Goal: Find specific page/section: Find specific page/section

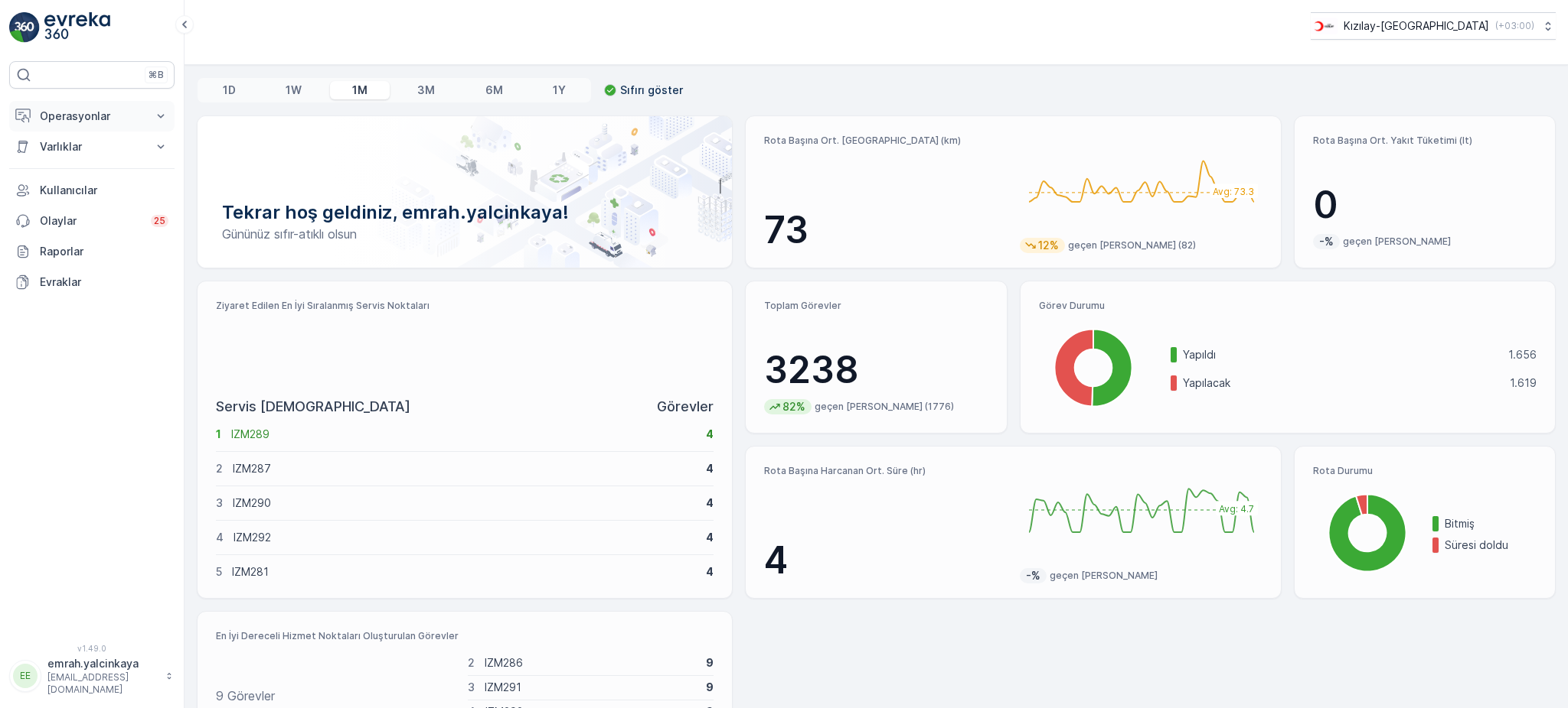
click at [57, 112] on p "Operasyonlar" at bounding box center [92, 116] width 104 height 15
click at [65, 185] on p "Routes & Tasks" at bounding box center [78, 185] width 79 height 15
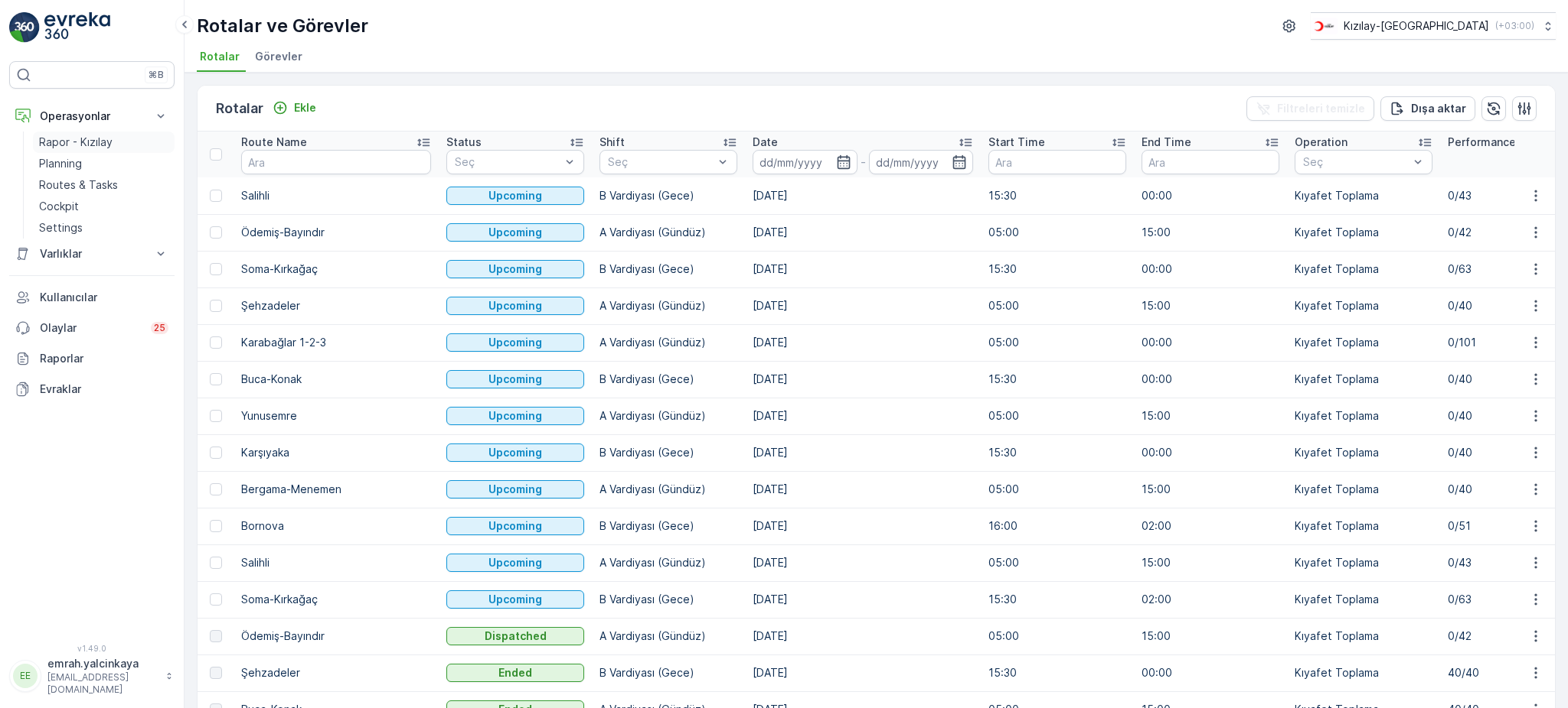
click at [69, 143] on p "Rapor - Kızılay" at bounding box center [75, 142] width 73 height 15
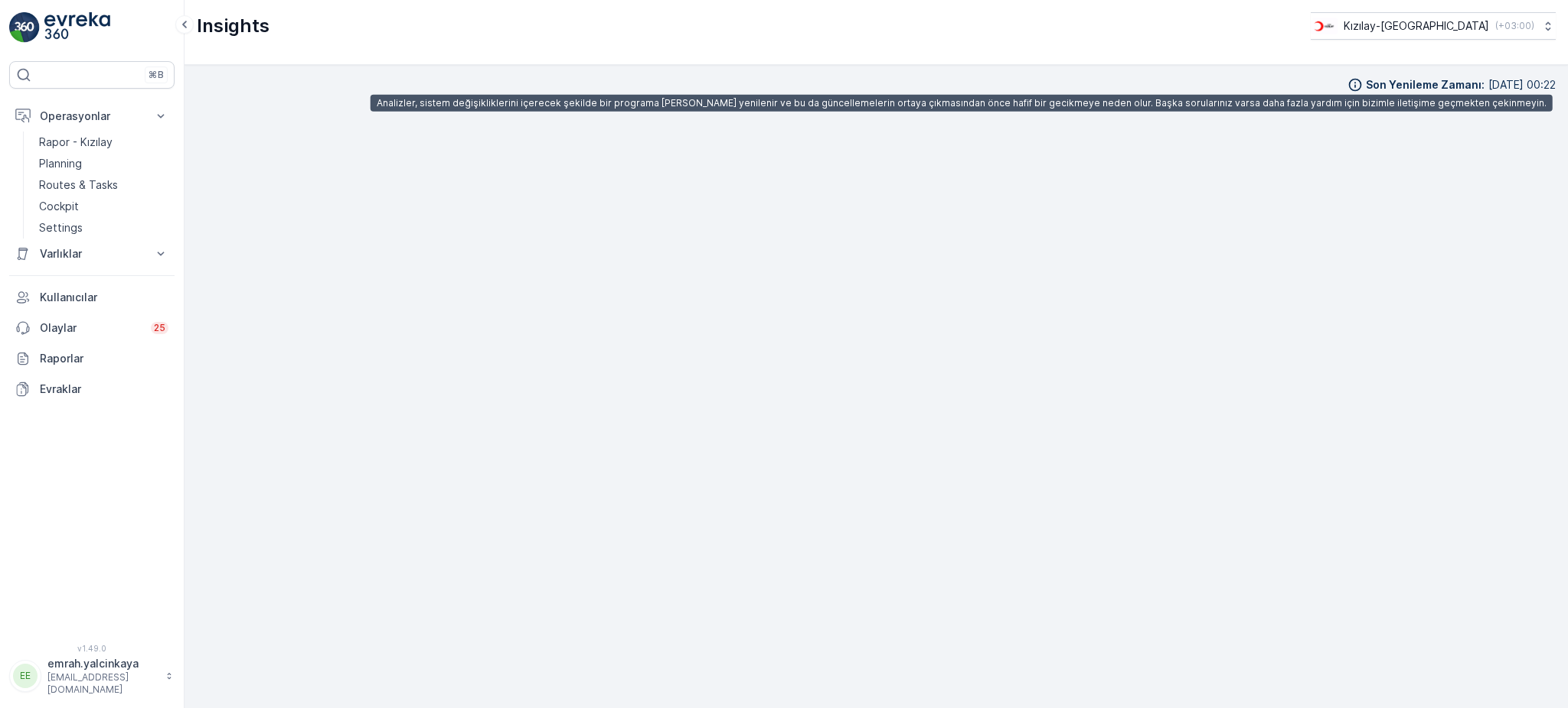
scroll to position [16, 0]
